Goal: Task Accomplishment & Management: Complete application form

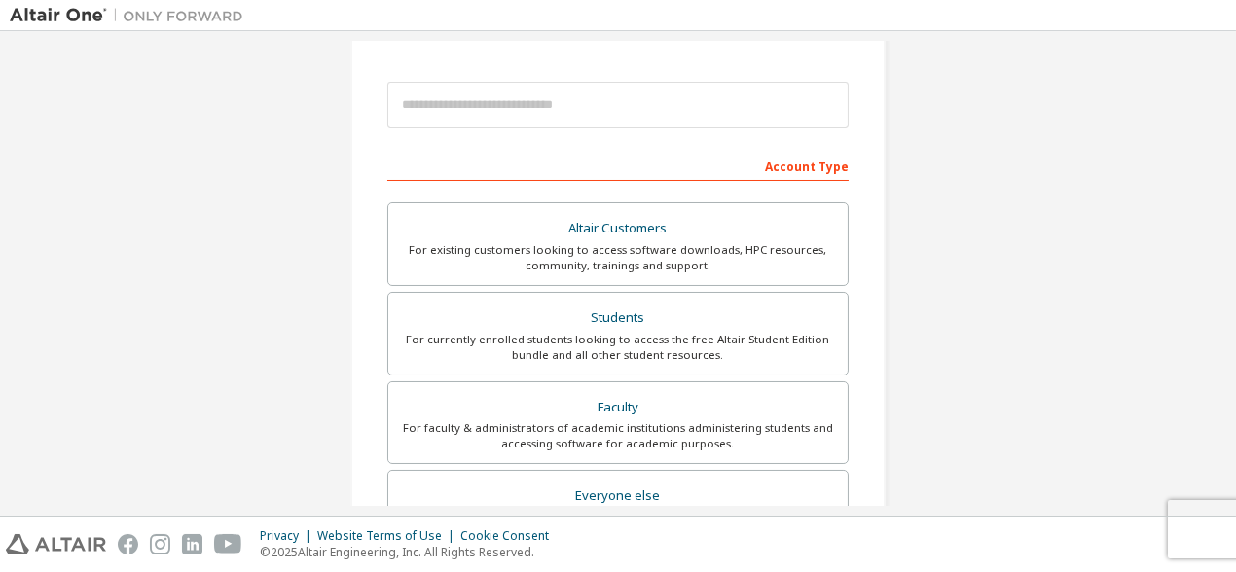
scroll to position [202, 0]
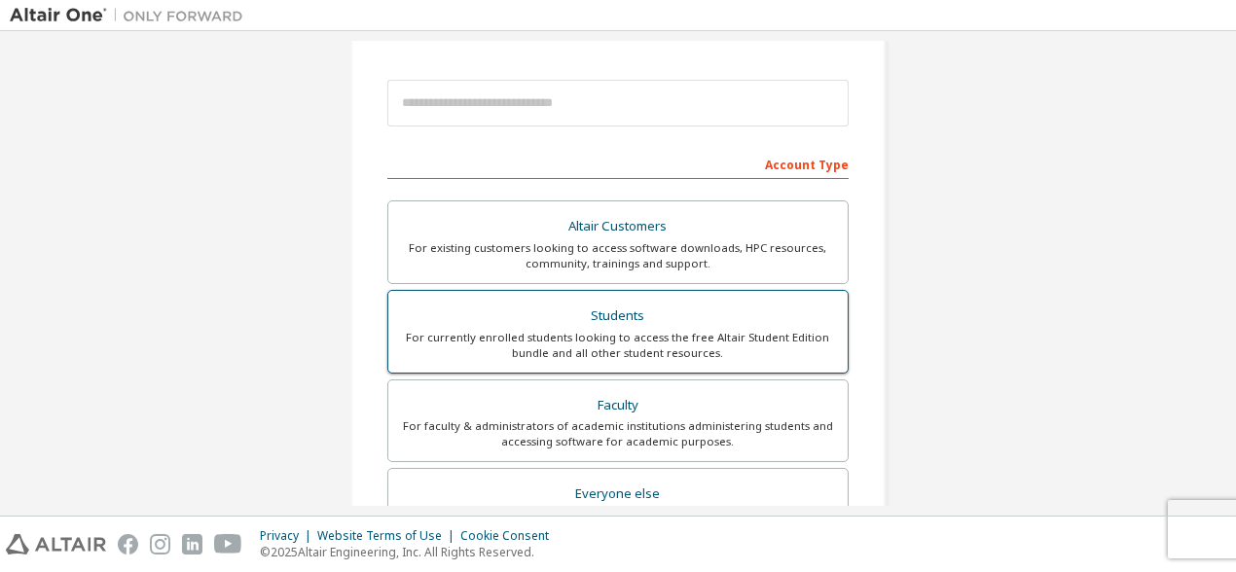
click at [590, 312] on div "Students" at bounding box center [618, 316] width 436 height 27
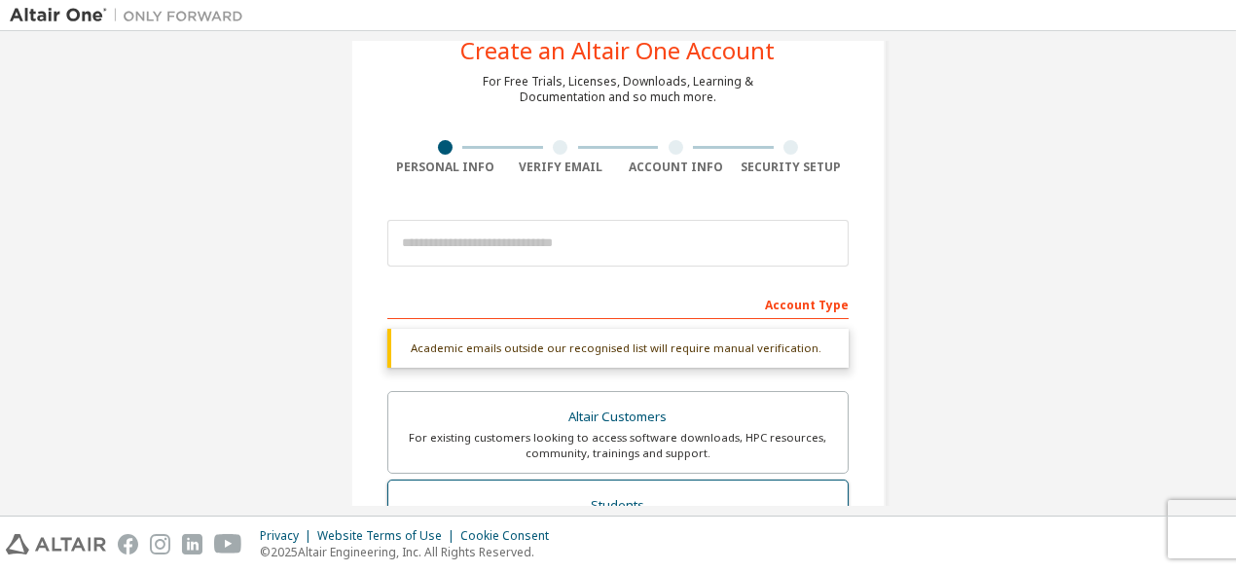
scroll to position [60, 0]
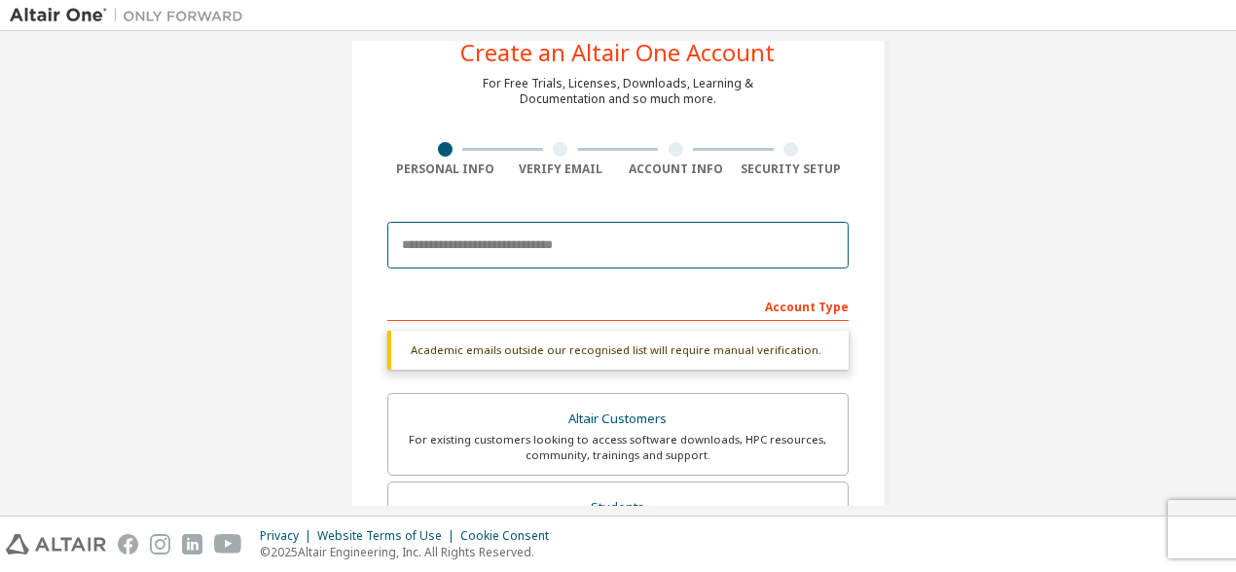
click at [545, 252] on input "email" at bounding box center [617, 245] width 461 height 47
type input "**********"
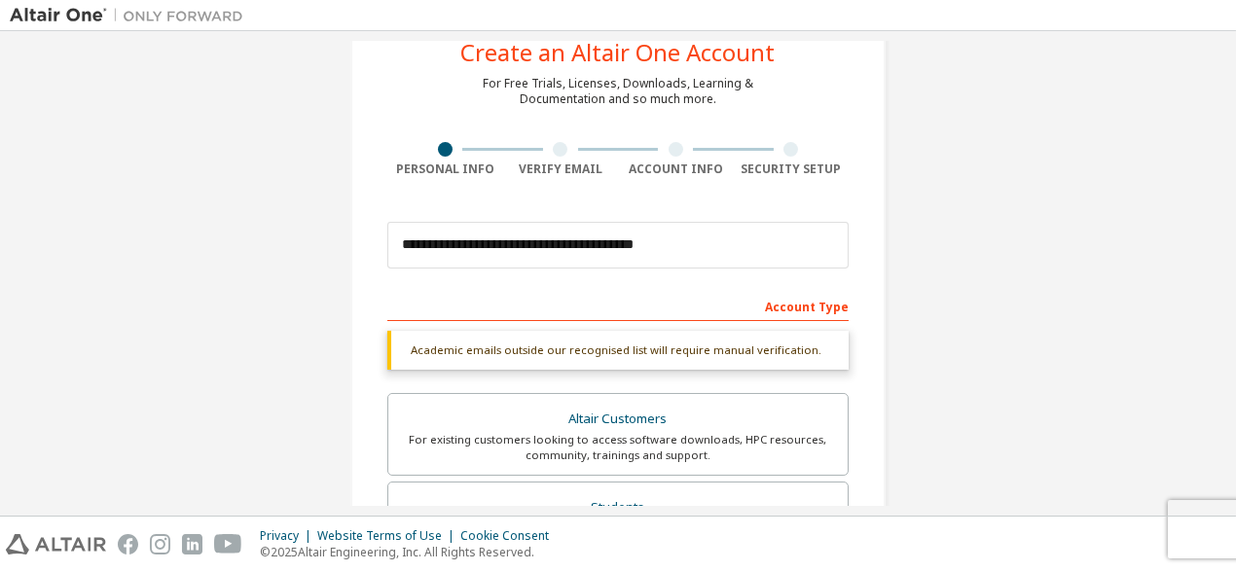
type input "*"
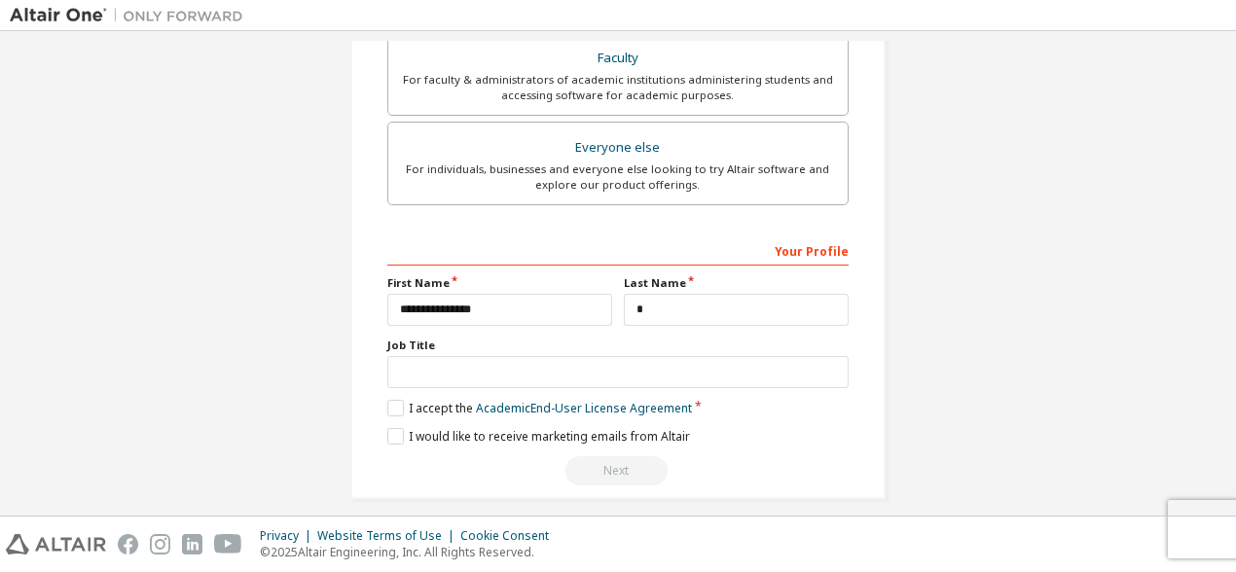
scroll to position [609, 0]
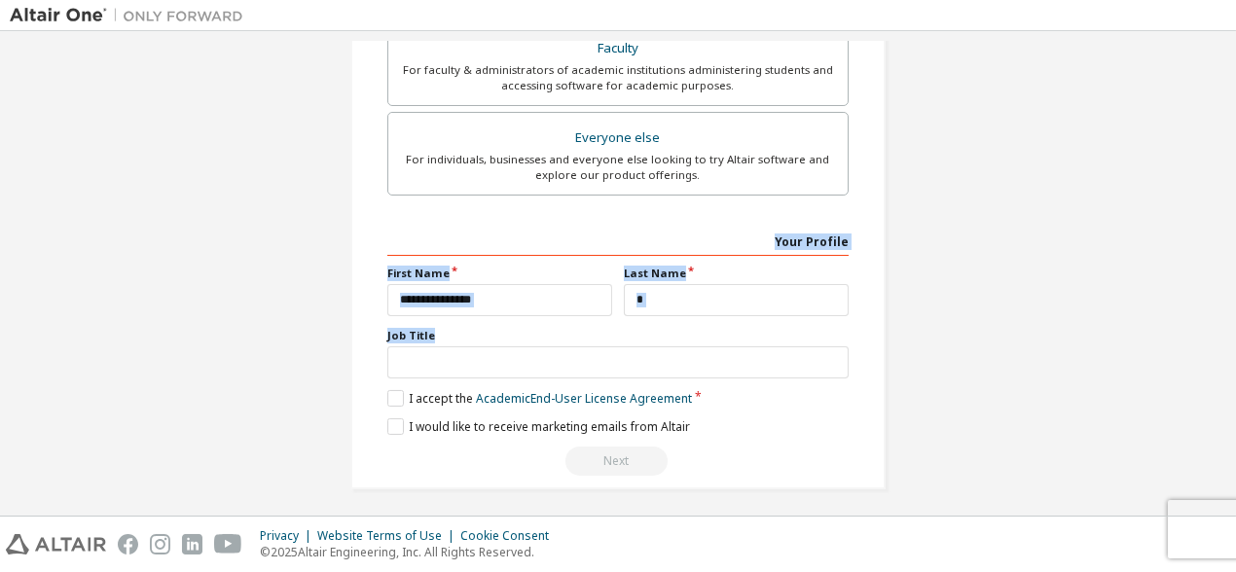
drag, startPoint x: 675, startPoint y: 248, endPoint x: 615, endPoint y: 356, distance: 123.7
click at [615, 356] on div "**********" at bounding box center [617, 351] width 461 height 252
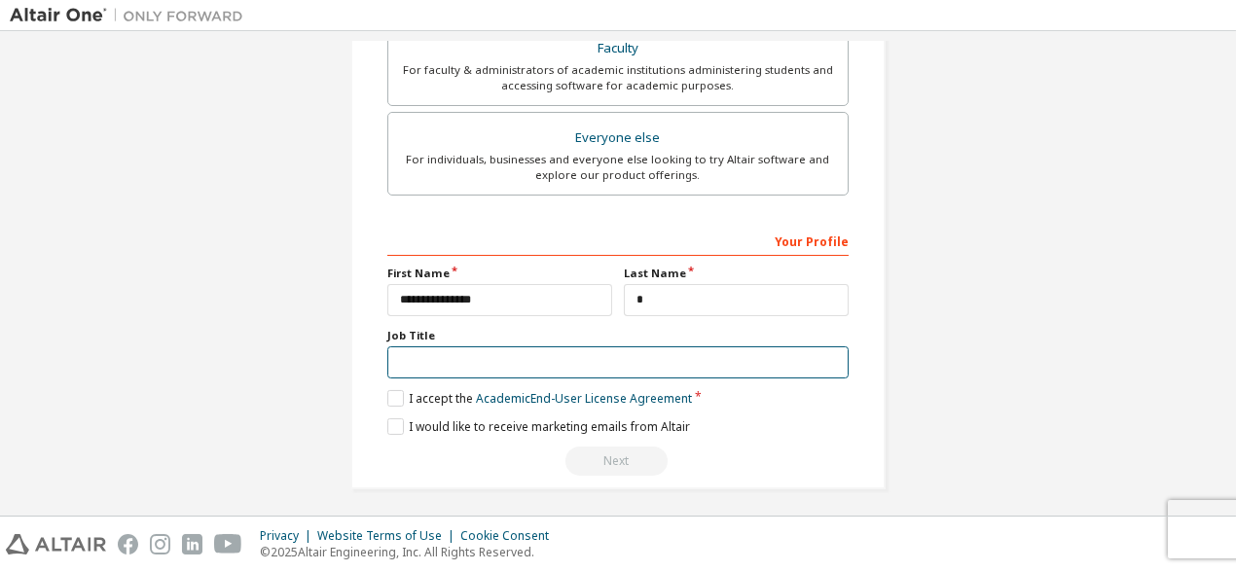
click at [615, 356] on input "text" at bounding box center [617, 362] width 461 height 32
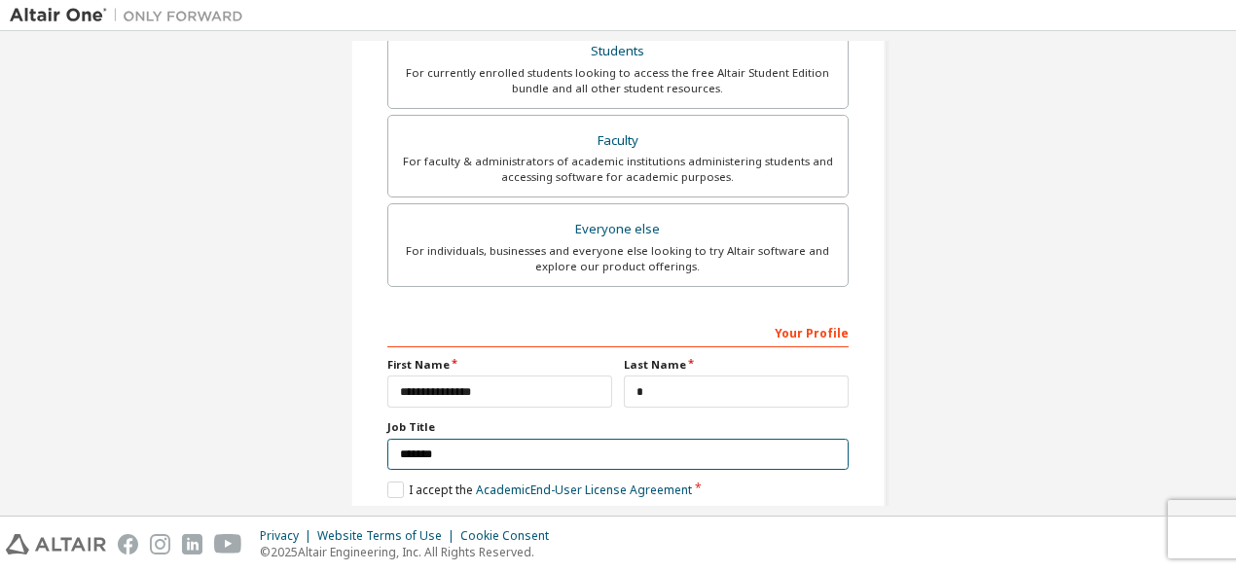
scroll to position [559, 0]
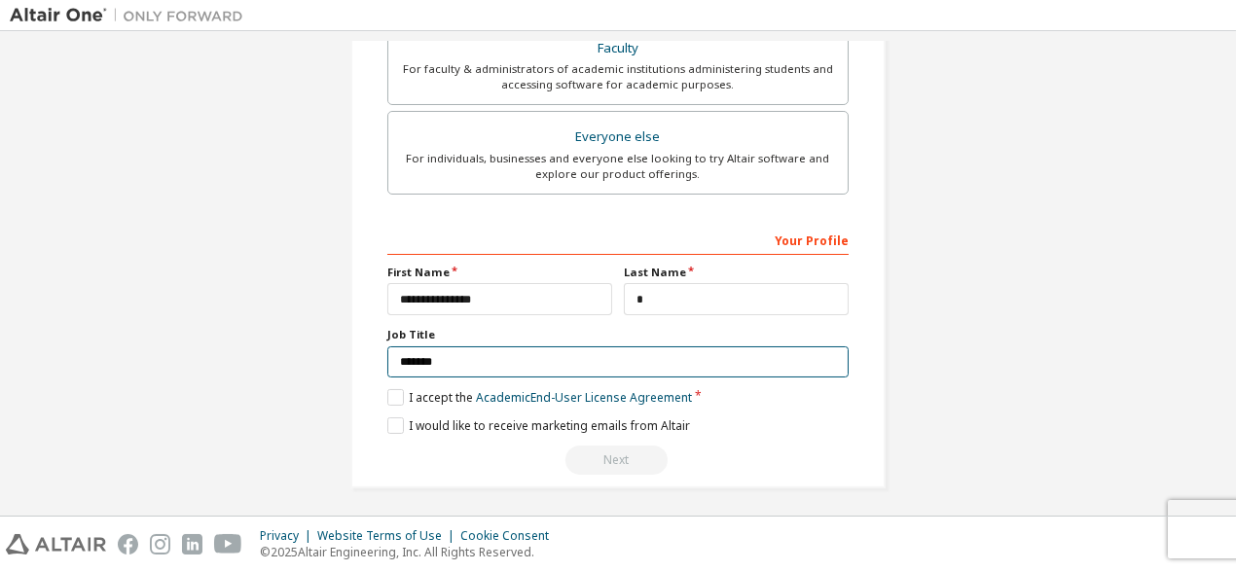
type input "*******"
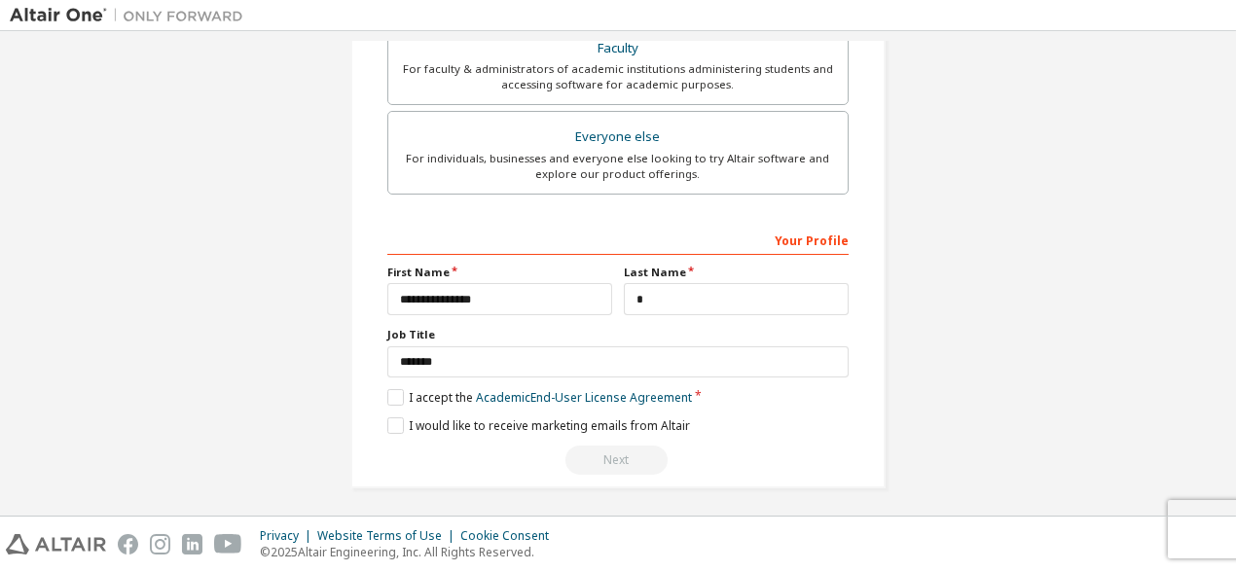
click at [403, 380] on div "**********" at bounding box center [617, 350] width 461 height 252
click at [397, 389] on label "I accept the Academic End-User License Agreement" at bounding box center [539, 397] width 305 height 17
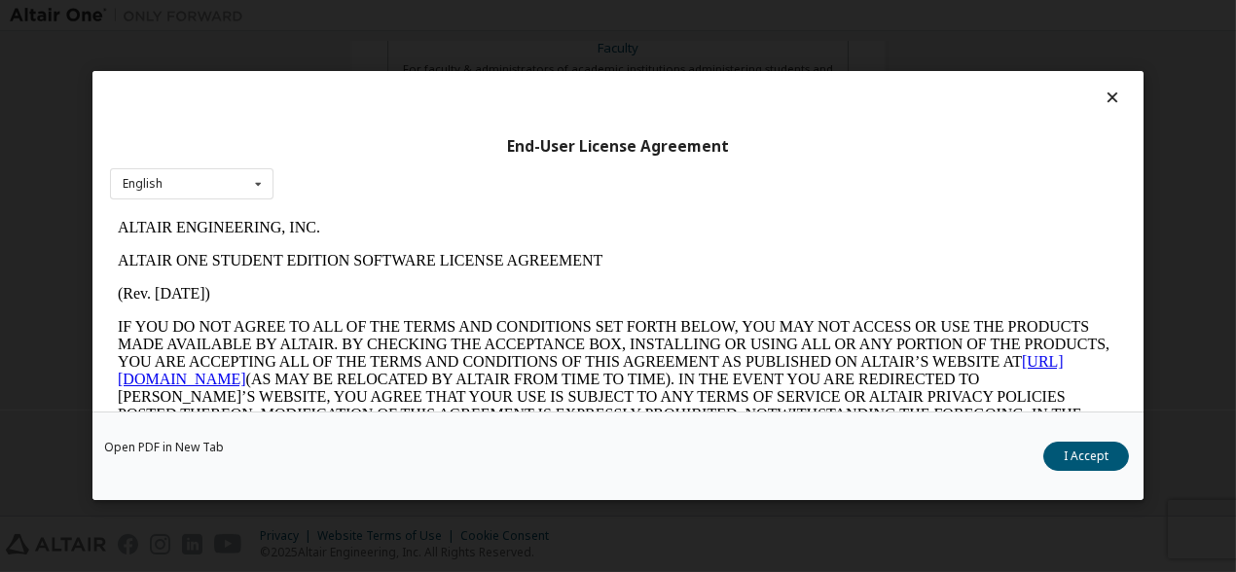
scroll to position [0, 0]
click at [1087, 91] on div at bounding box center [618, 102] width 1016 height 27
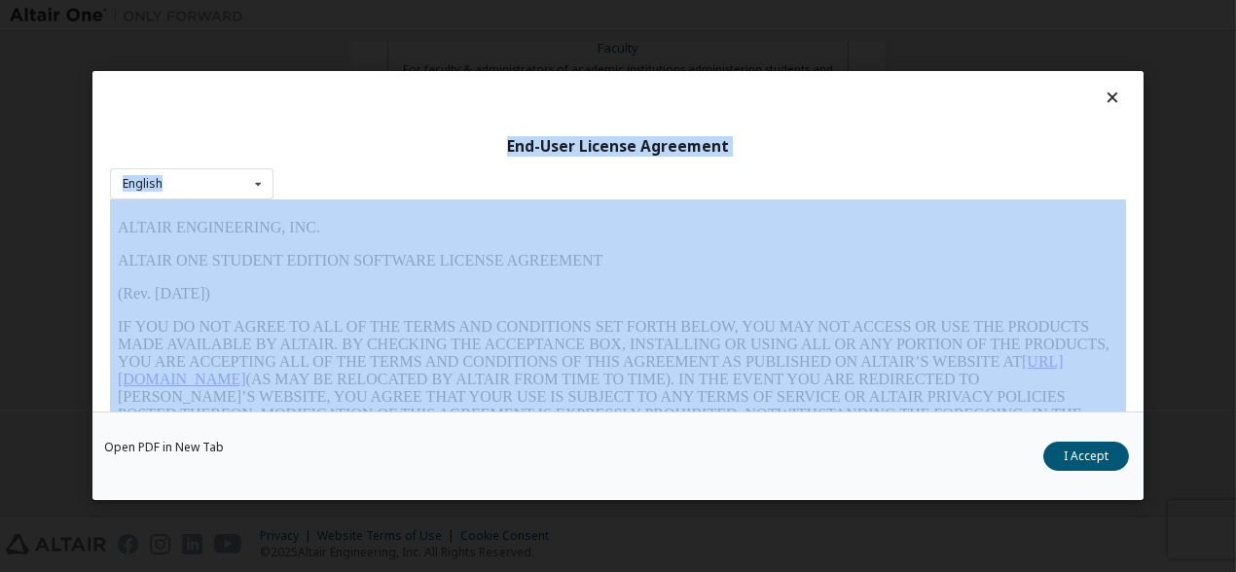
drag, startPoint x: 1087, startPoint y: 91, endPoint x: 912, endPoint y: 186, distance: 198.9
click at [912, 186] on div "End-User License Agreement English English" at bounding box center [617, 241] width 1051 height 341
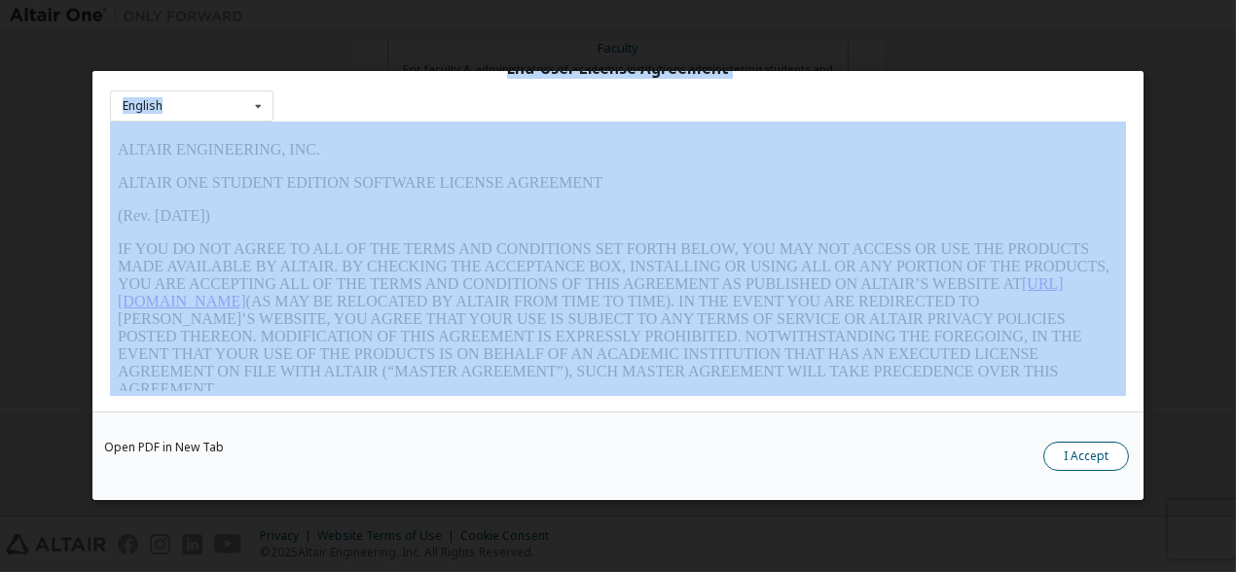
click at [1078, 455] on button "I Accept" at bounding box center [1086, 457] width 86 height 29
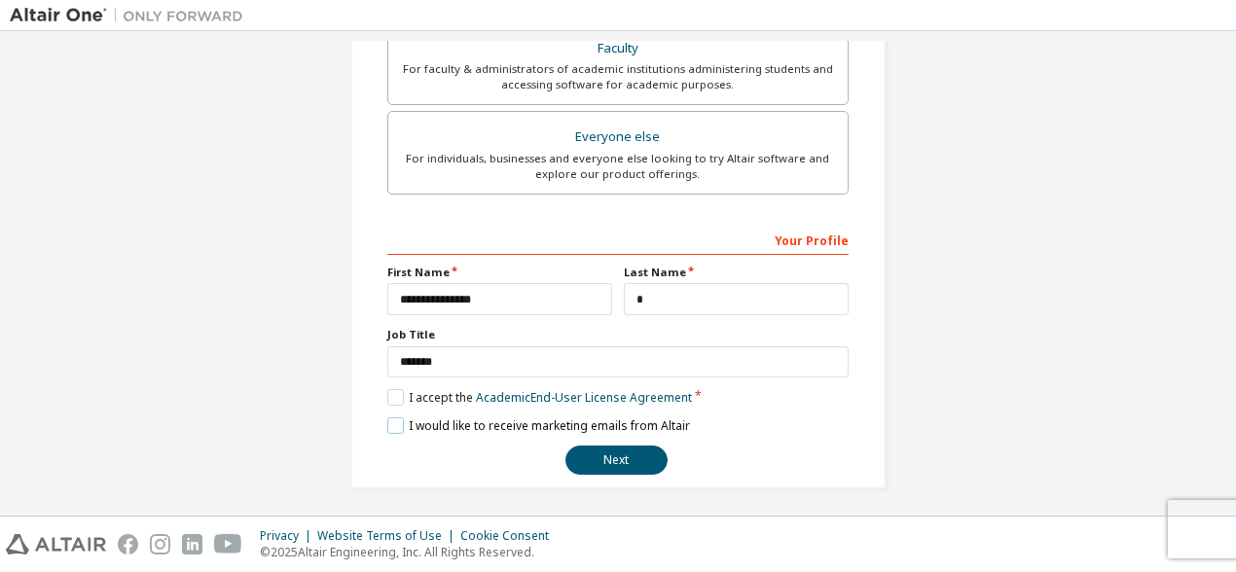
click at [387, 420] on label "I would like to receive marketing emails from Altair" at bounding box center [538, 425] width 303 height 17
click at [598, 446] on button "Next" at bounding box center [616, 460] width 102 height 29
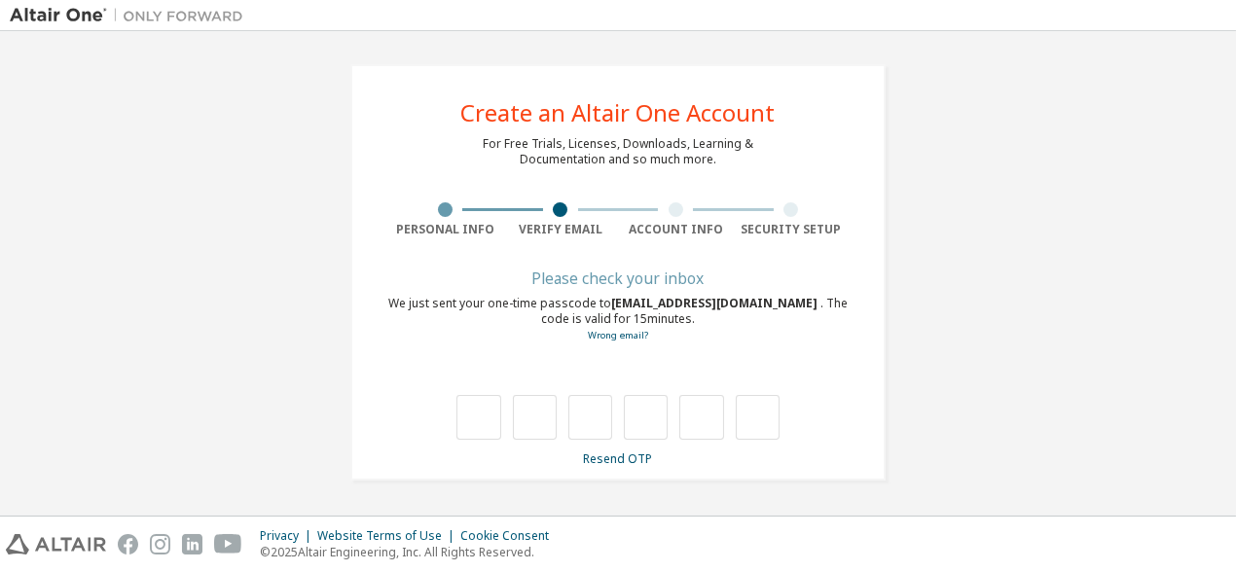
scroll to position [0, 0]
type input "*"
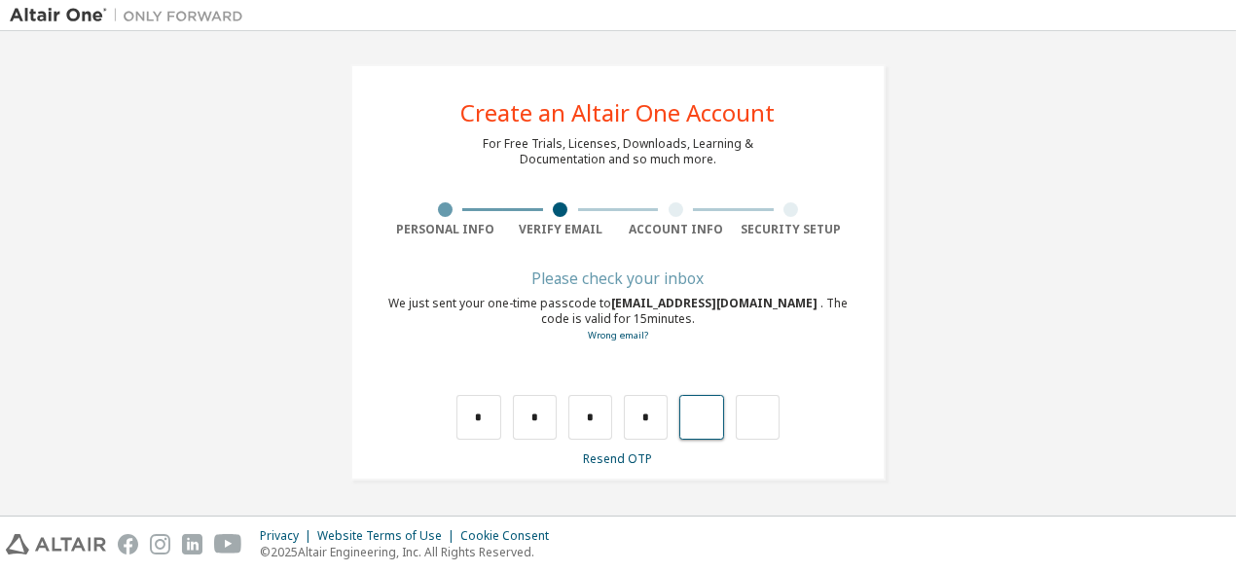
type input "*"
